Goal: Information Seeking & Learning: Learn about a topic

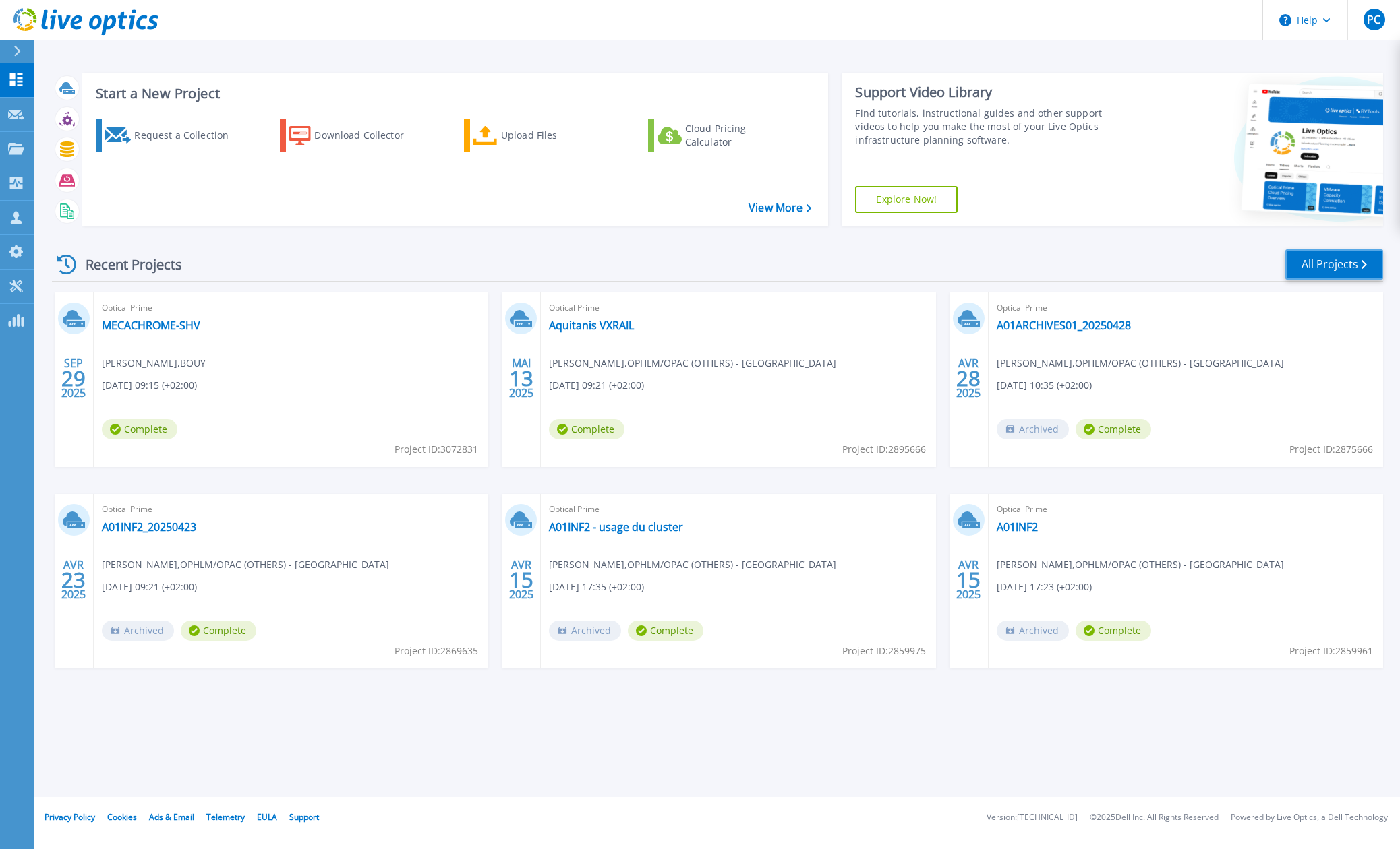
click at [1296, 257] on link "All Projects" at bounding box center [1335, 265] width 98 height 30
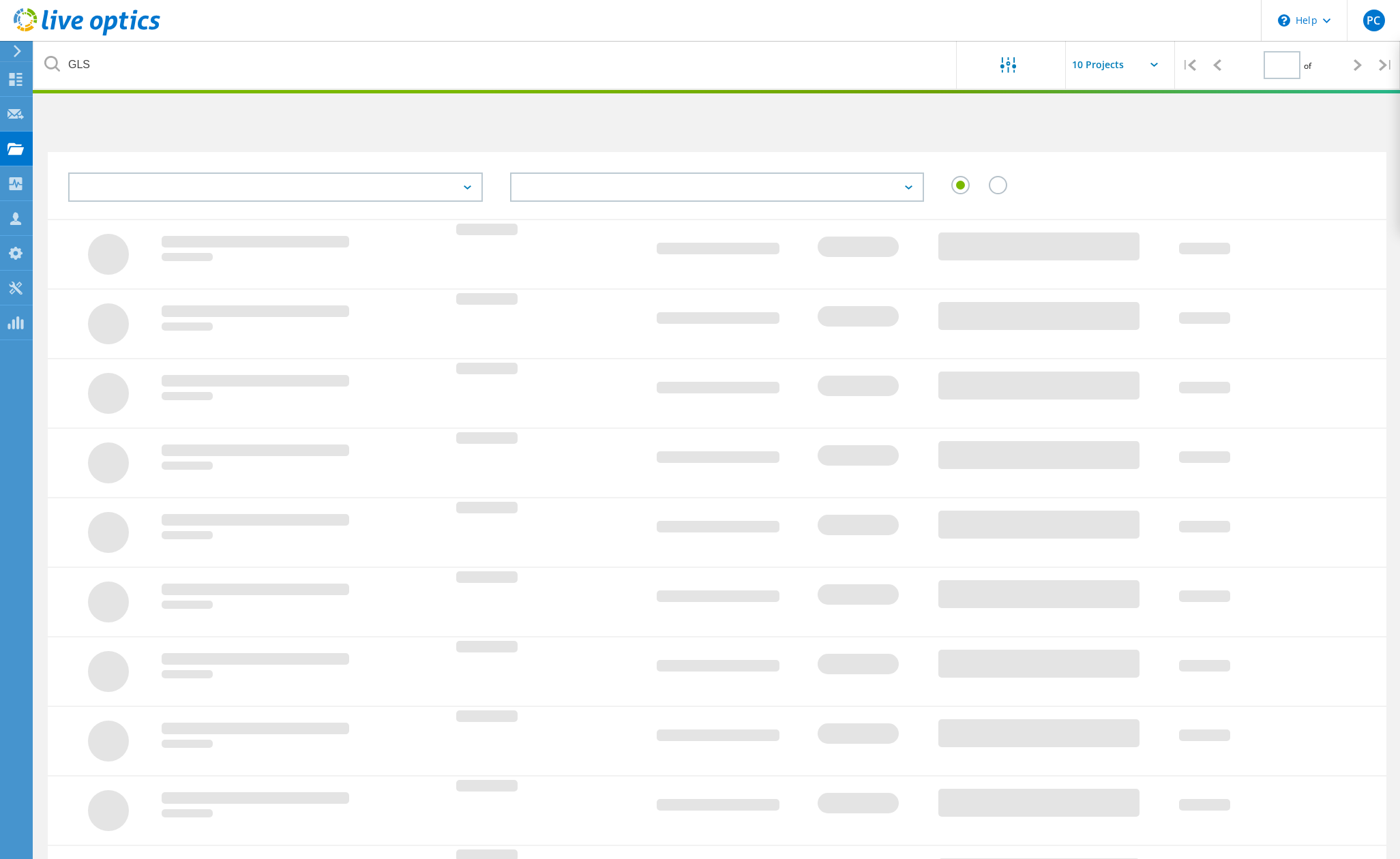
type input "1"
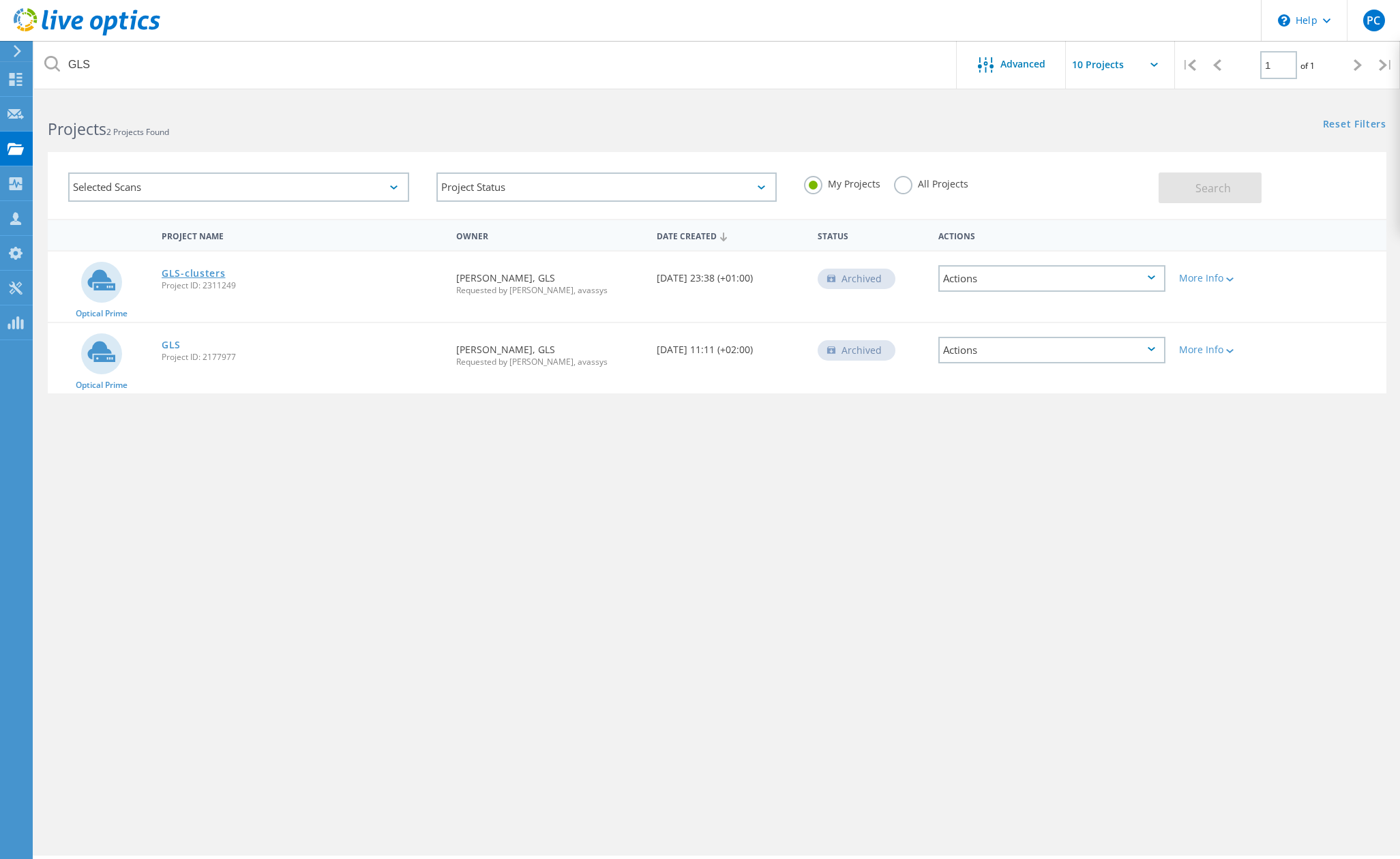
click at [189, 274] on link "GLS-clusters" at bounding box center [193, 273] width 63 height 9
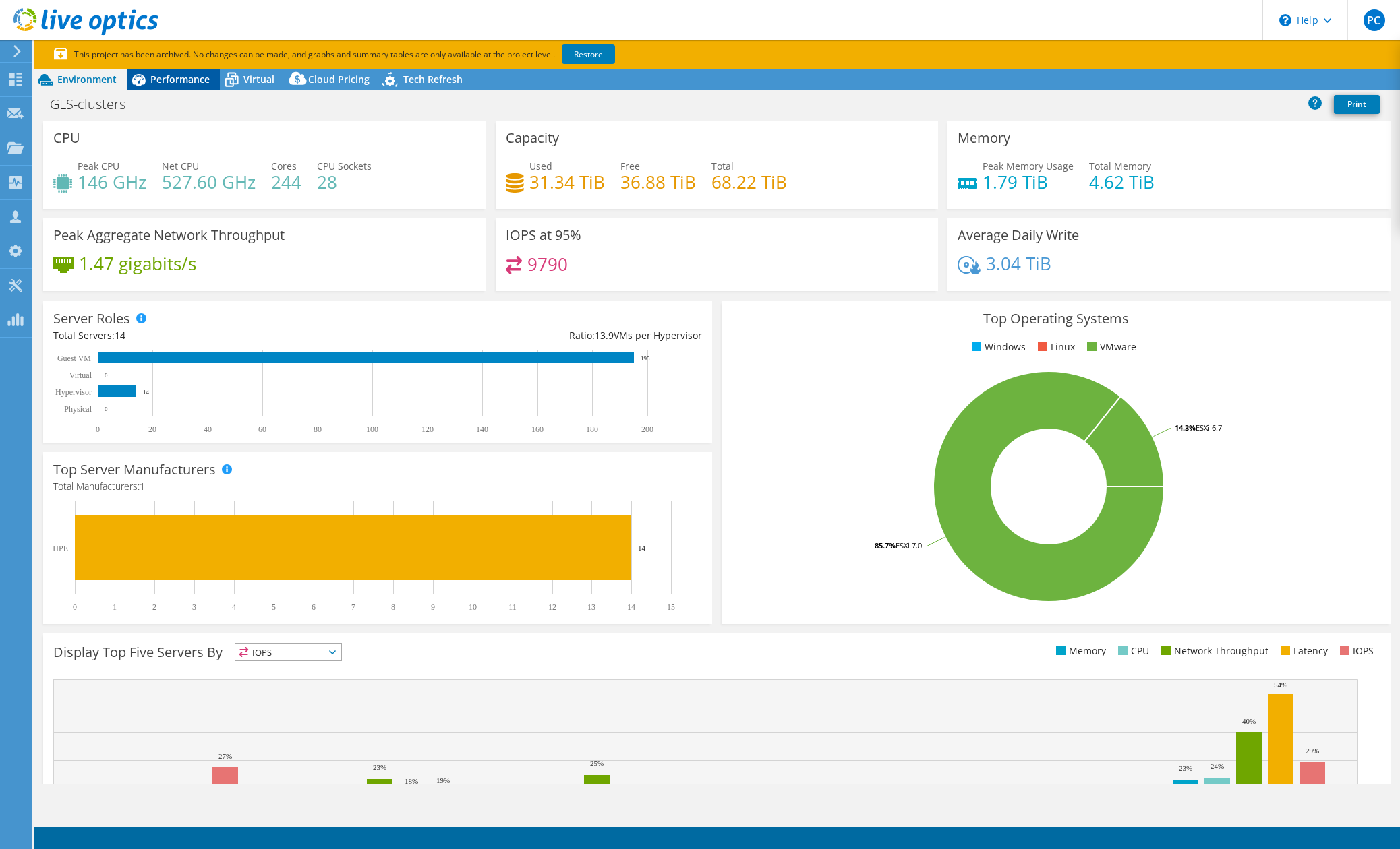
select select "EUFrankfurt"
select select "USD"
click at [181, 81] on span "Performance" at bounding box center [180, 79] width 59 height 13
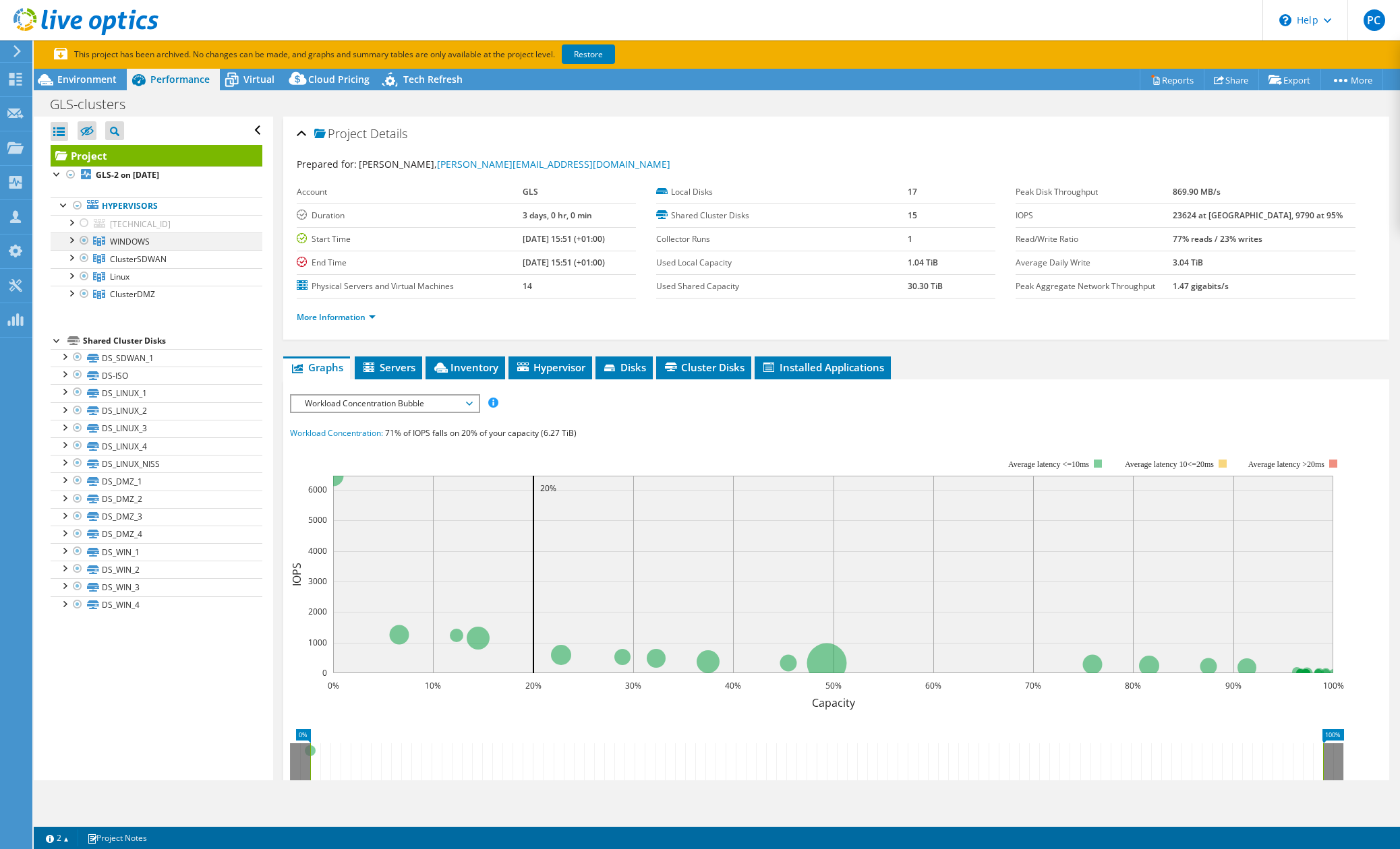
click at [69, 240] on div at bounding box center [70, 239] width 14 height 14
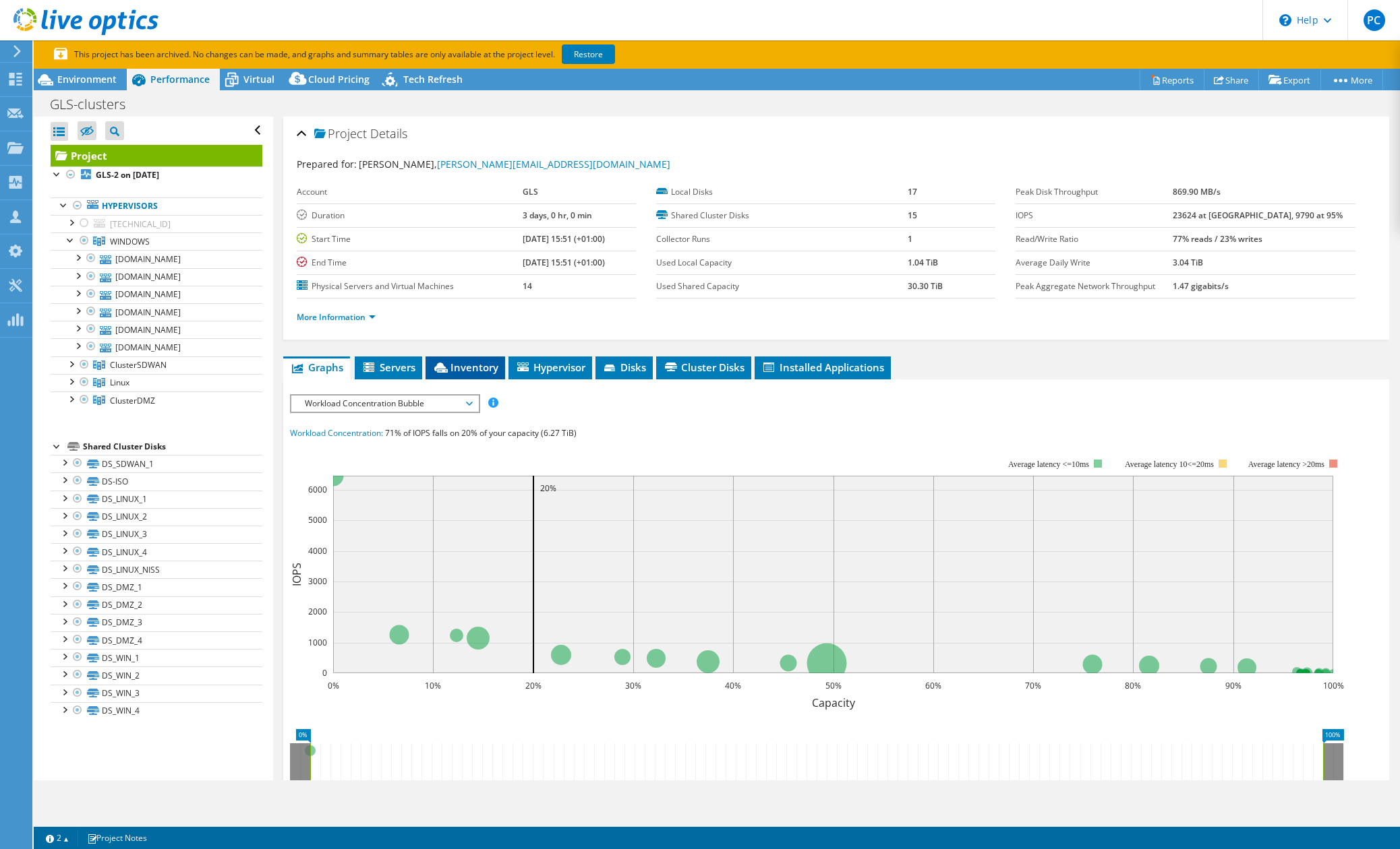
click at [456, 363] on span "Inventory" at bounding box center [466, 367] width 66 height 14
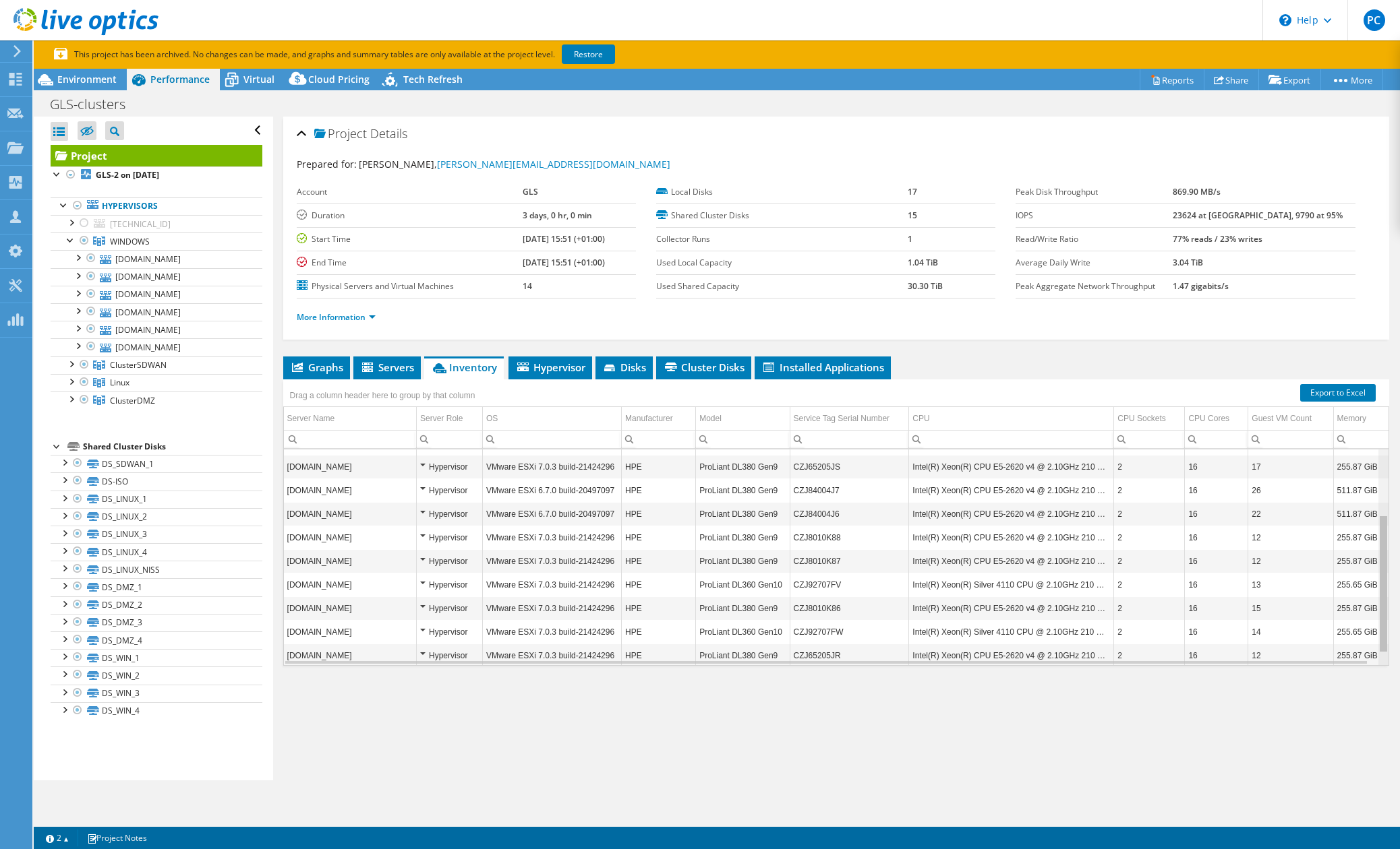
scroll to position [121, 0]
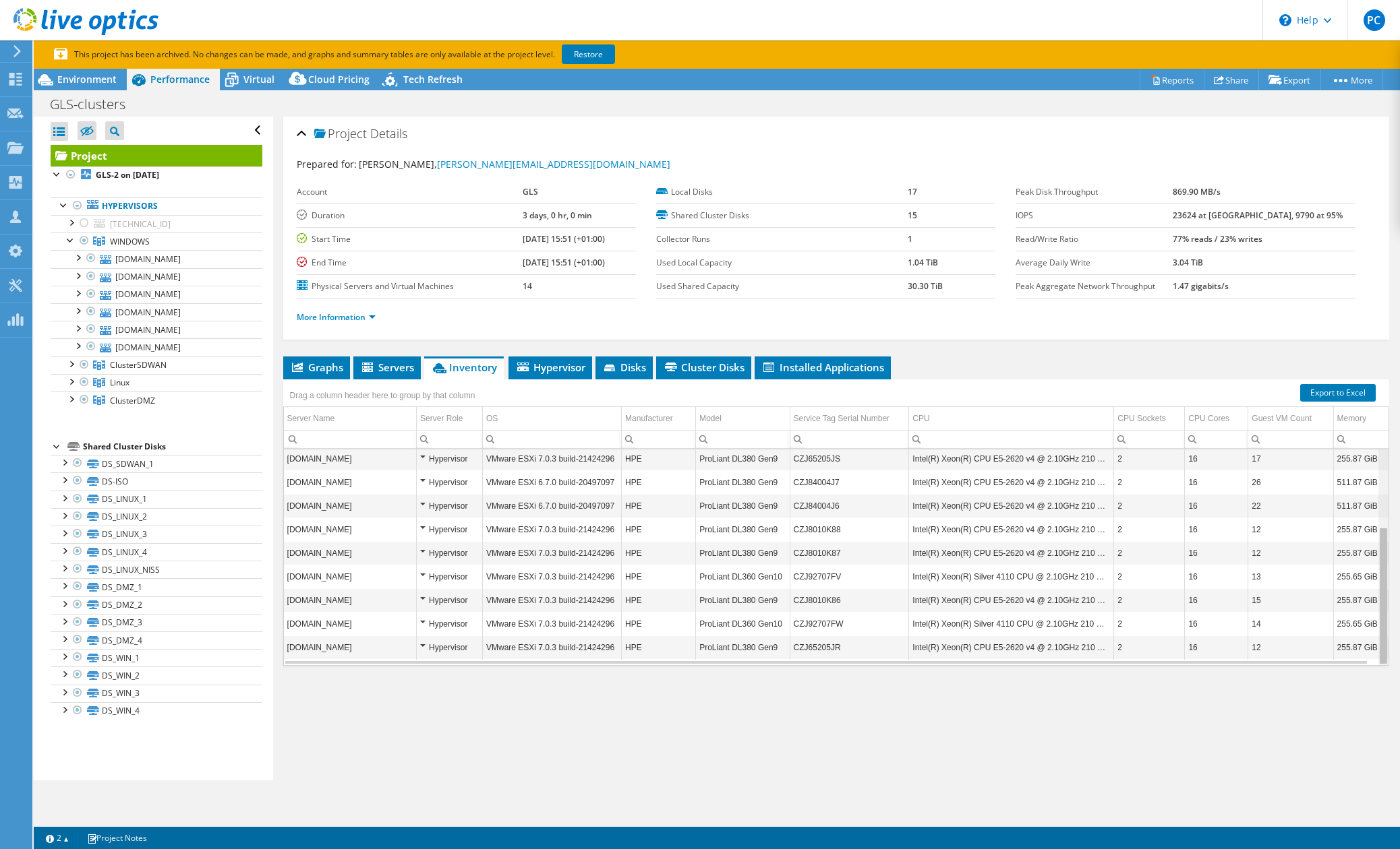
drag, startPoint x: 1370, startPoint y: 499, endPoint x: 1368, endPoint y: 590, distance: 91.0
click at [1368, 590] on body "PC Partner Team Member Pascal Chassang p.chassang@avassys.com avassys My Profil…" at bounding box center [700, 424] width 1400 height 849
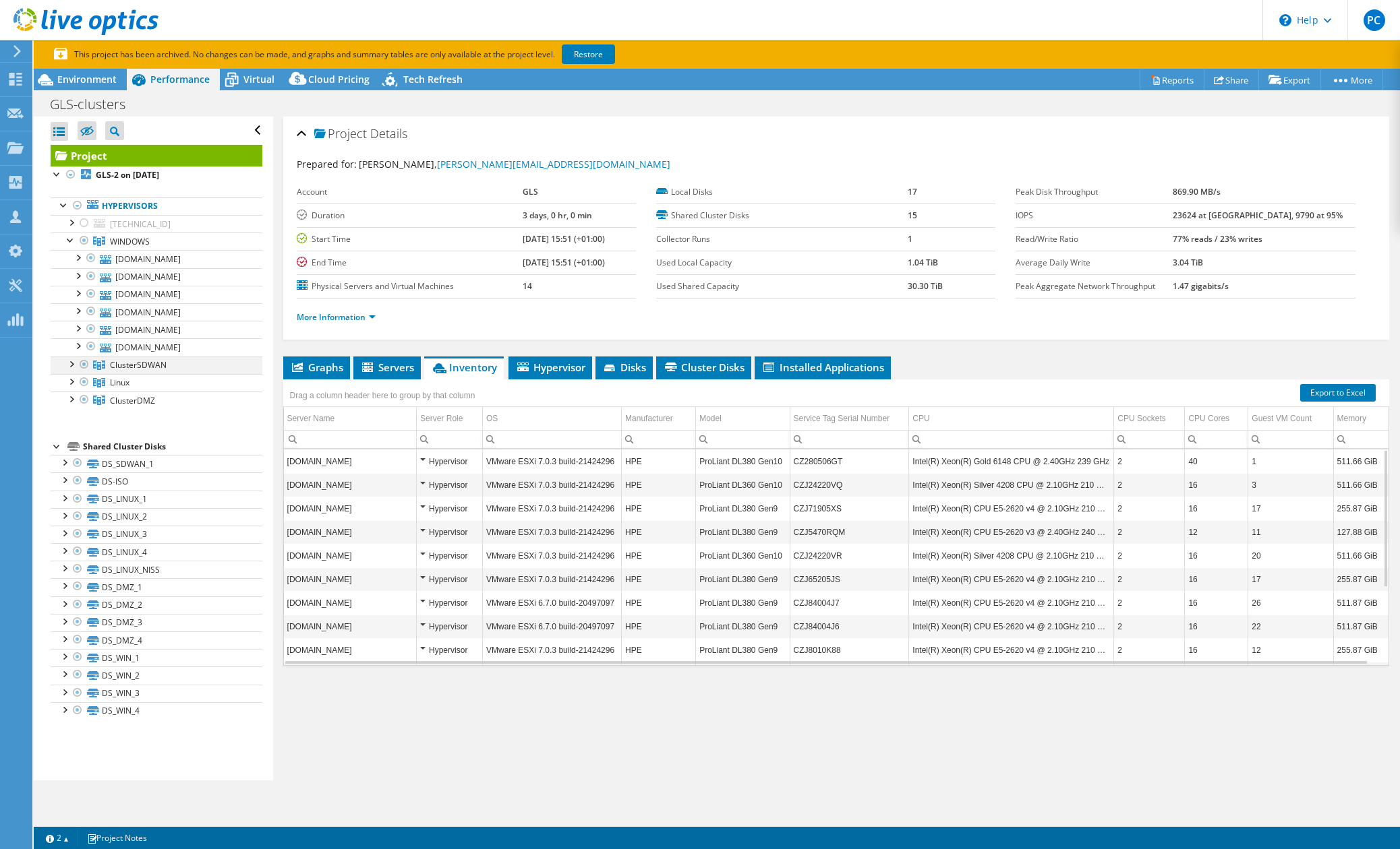
click at [74, 363] on div at bounding box center [70, 363] width 14 height 14
click at [72, 422] on div at bounding box center [70, 416] width 14 height 14
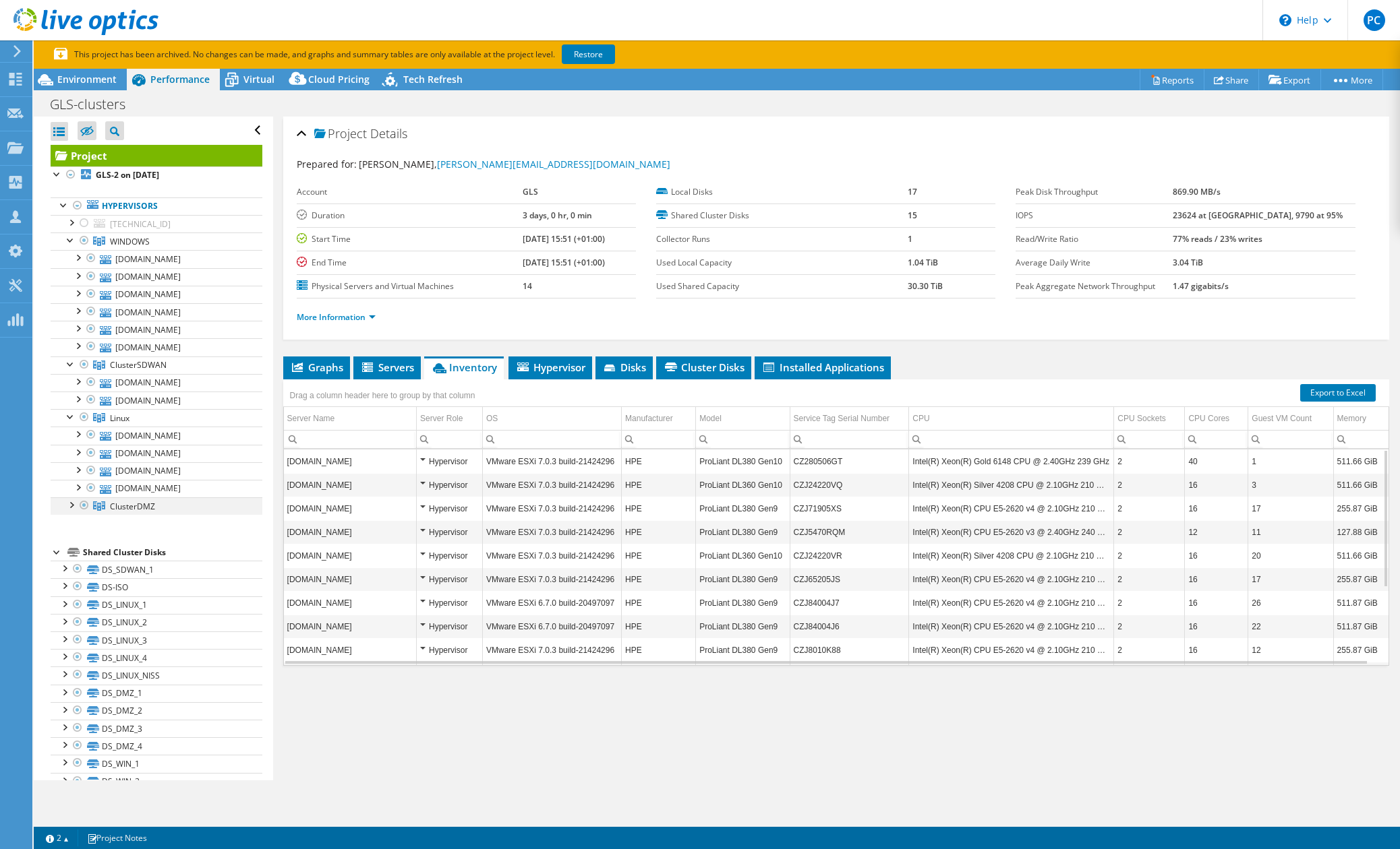
click at [70, 511] on div at bounding box center [70, 504] width 14 height 14
